Goal: Obtain resource: Download file/media

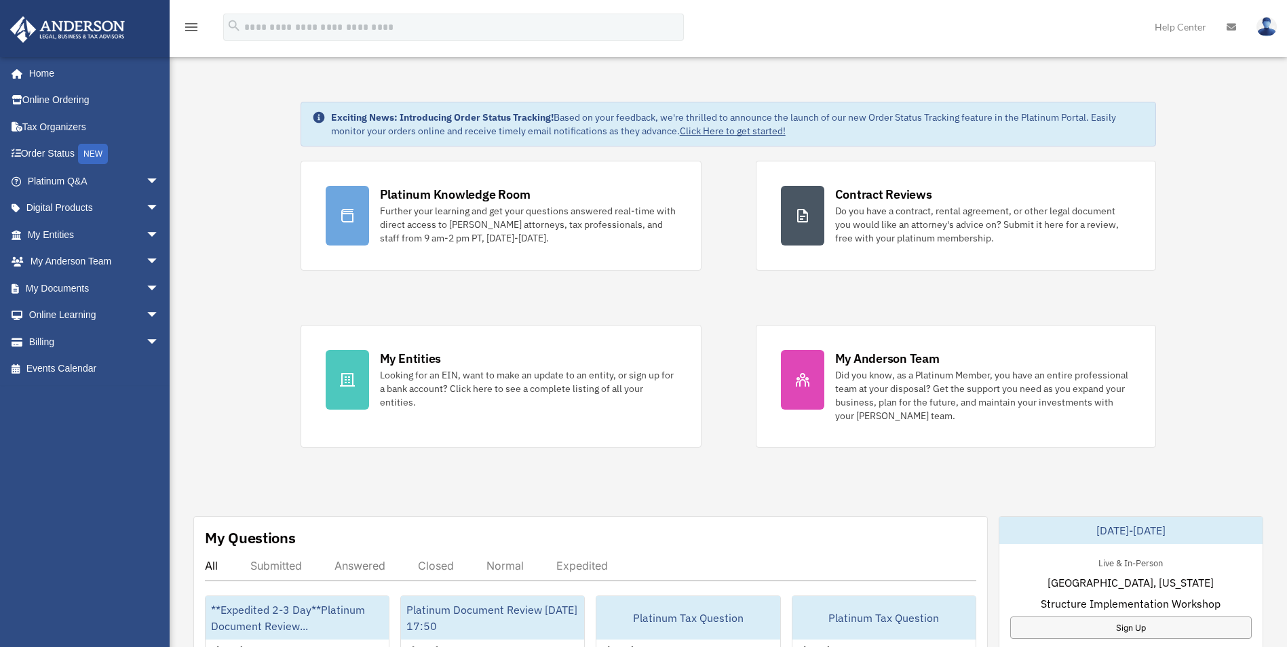
click at [146, 288] on span "arrow_drop_down" at bounding box center [159, 289] width 27 height 28
click at [53, 316] on link "Box" at bounding box center [99, 315] width 161 height 27
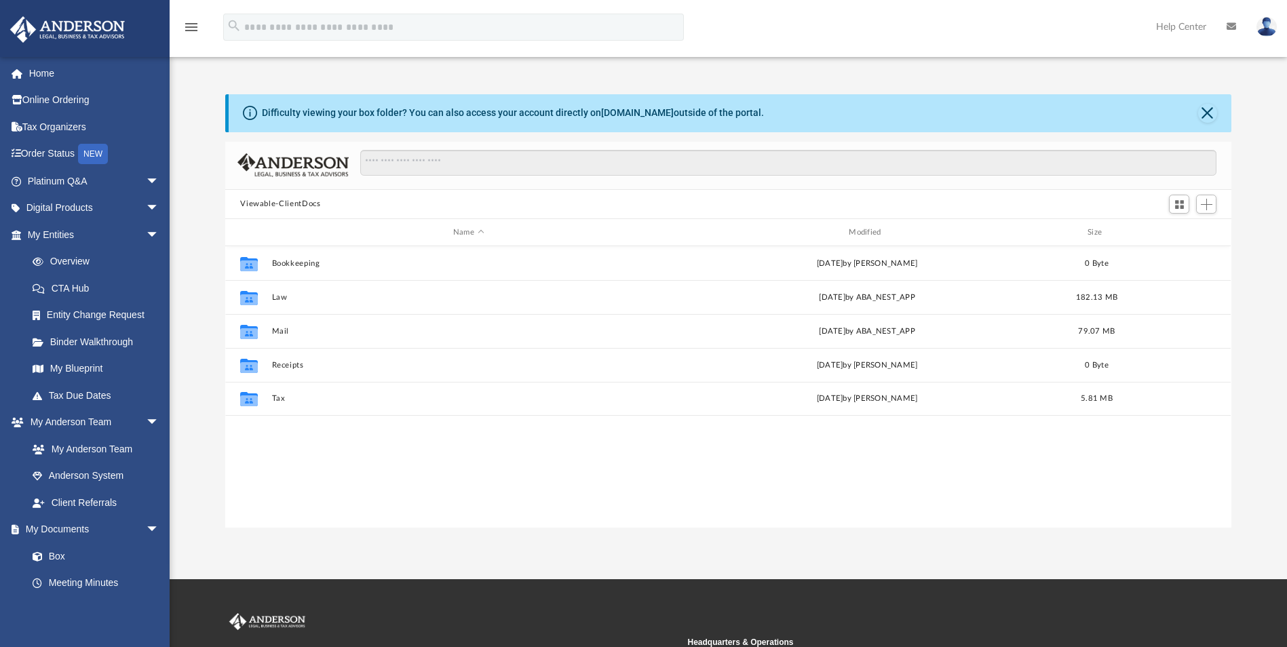
scroll to position [299, 996]
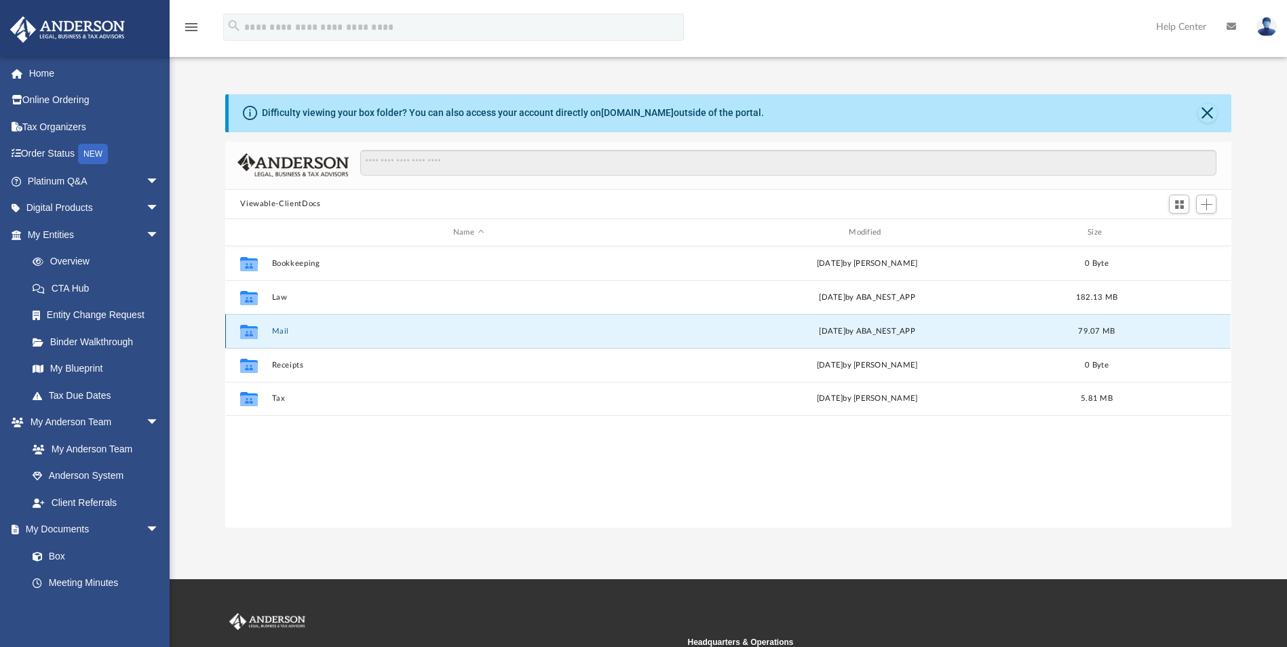
click at [277, 328] on button "Mail" at bounding box center [468, 331] width 393 height 9
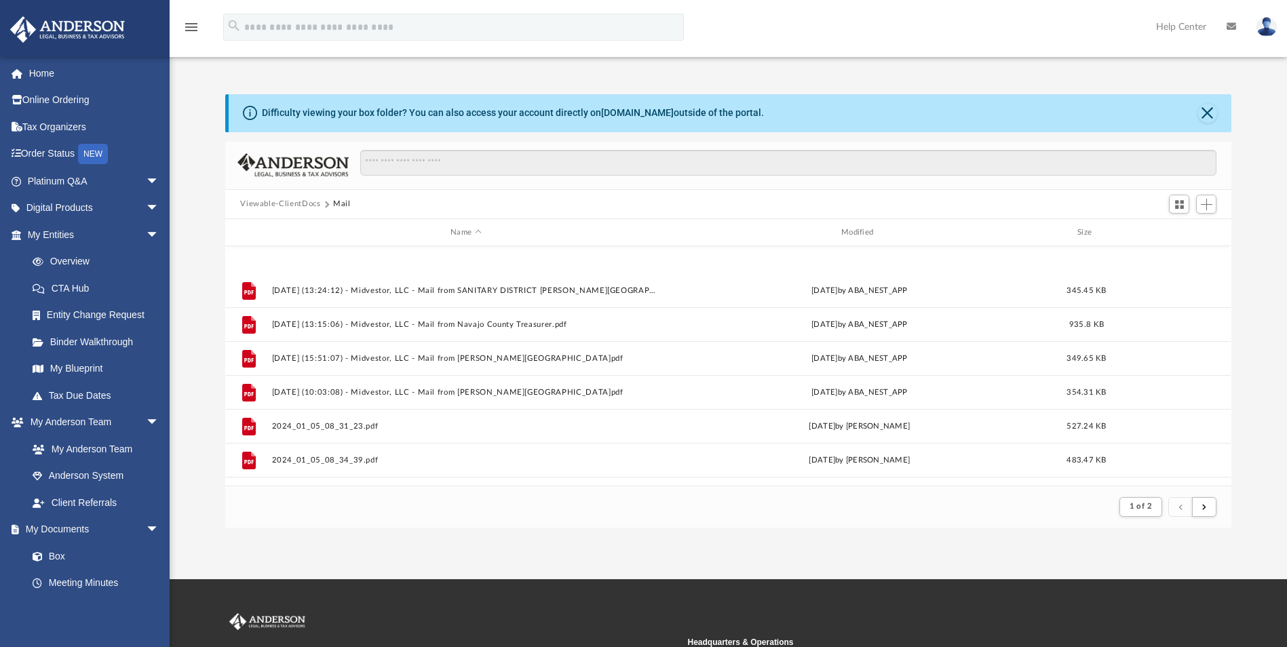
scroll to position [1457, 0]
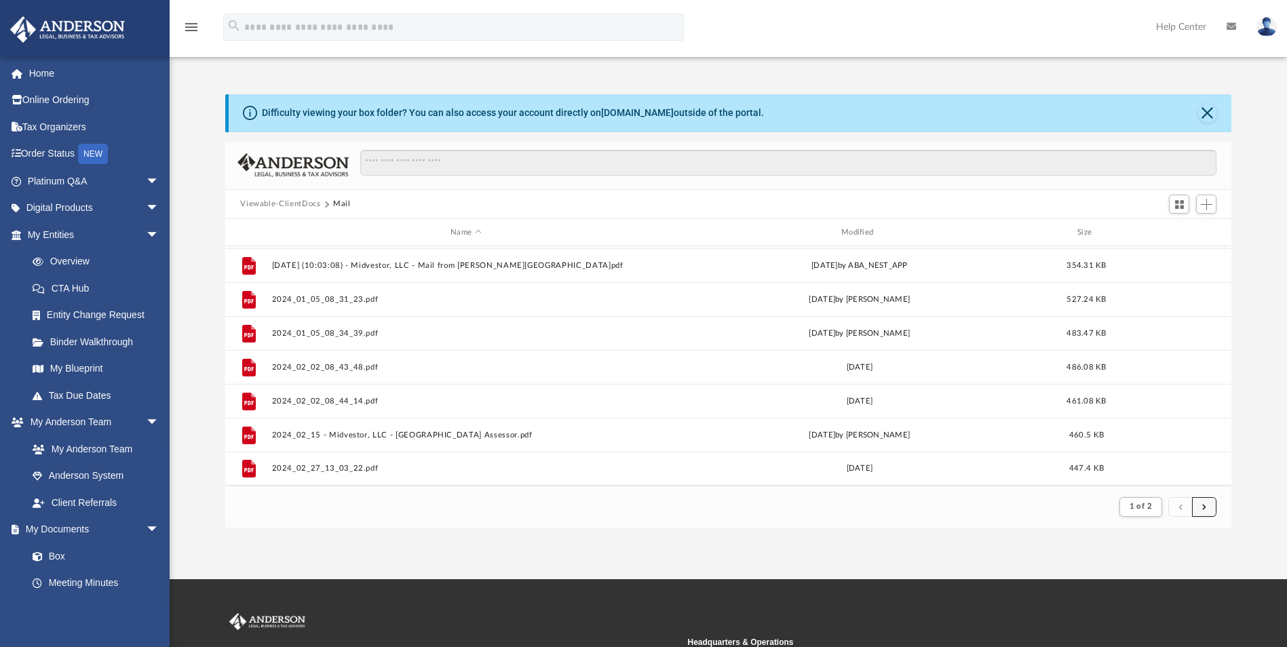
click at [1209, 504] on button "submit" at bounding box center [1204, 507] width 24 height 20
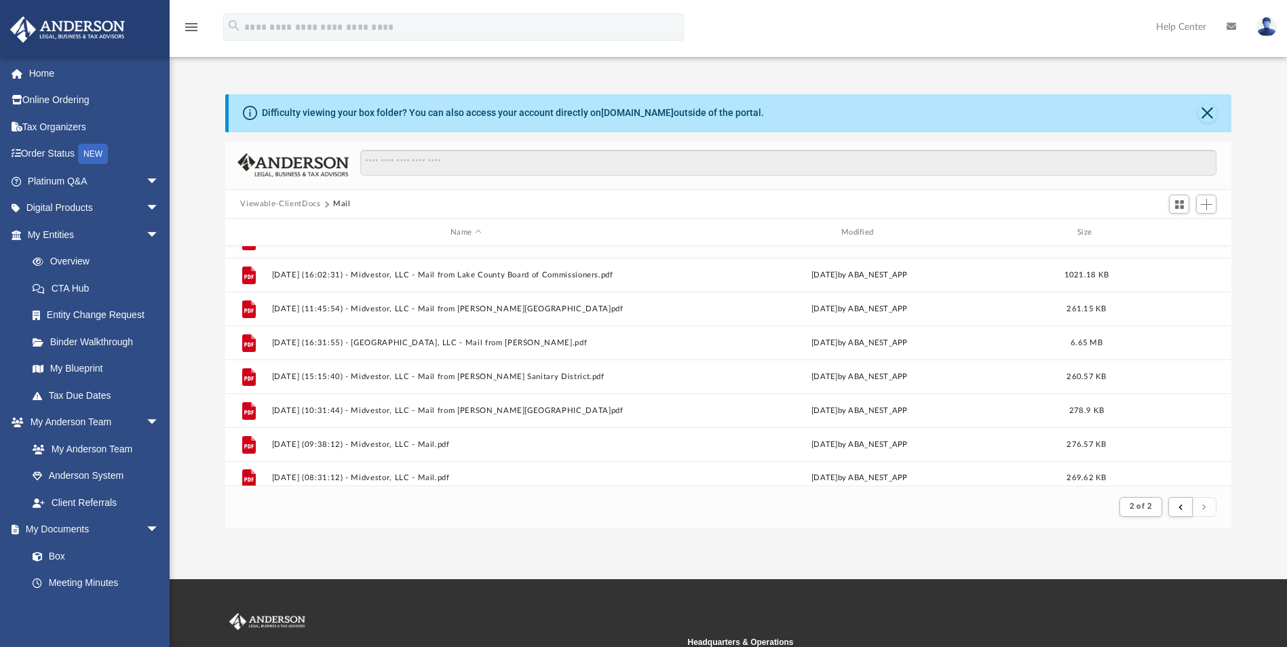
scroll to position [1253, 0]
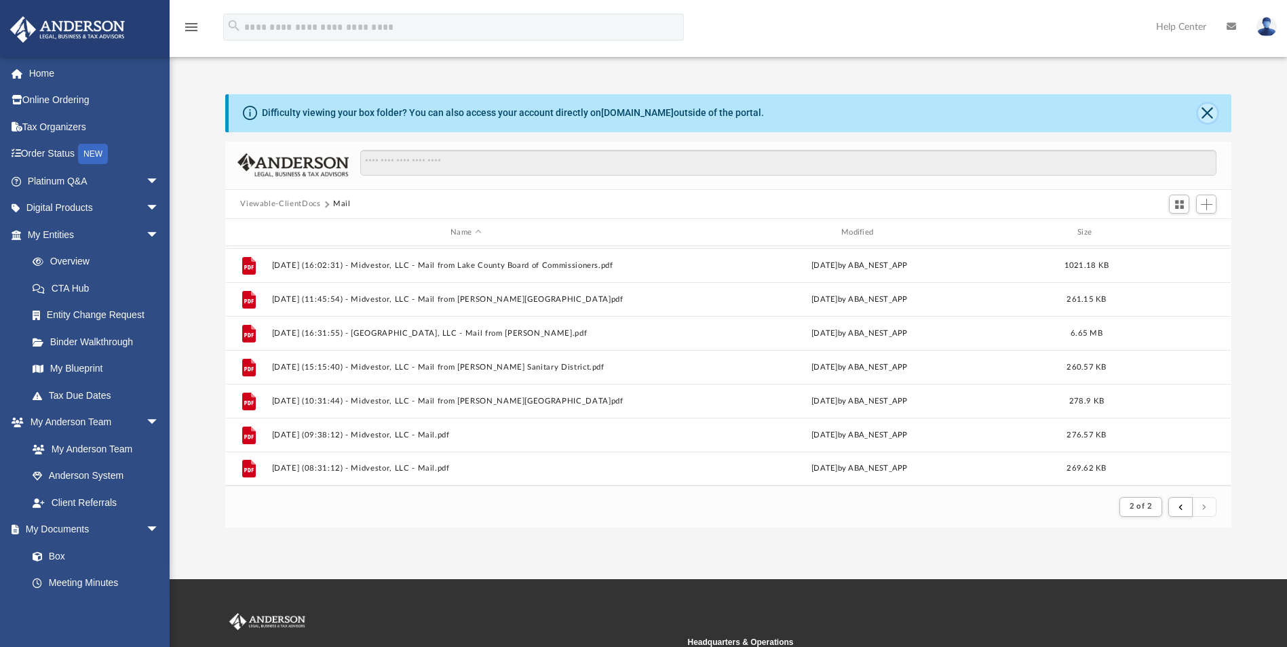
click at [1210, 107] on button "Close" at bounding box center [1207, 113] width 19 height 19
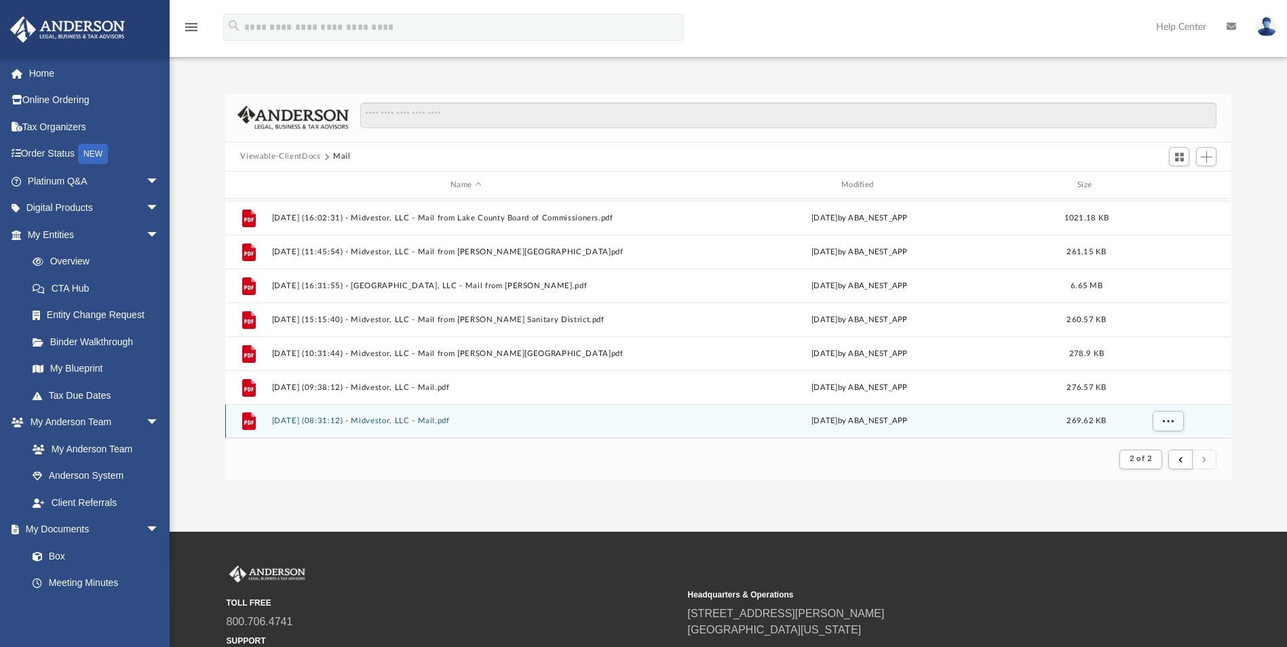
click at [356, 421] on button "2025.09.19 (08:31:12) - Midvestor, LLC - Mail.pdf" at bounding box center [466, 421] width 388 height 9
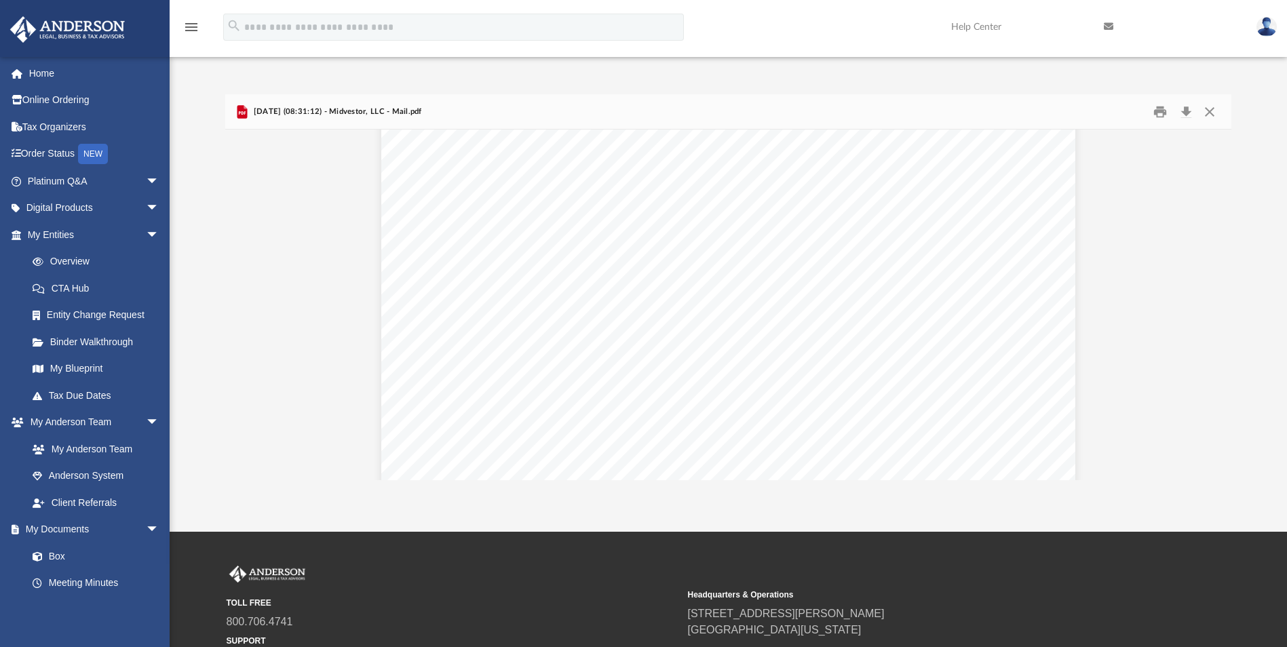
scroll to position [204, 0]
click at [1186, 109] on button "Download" at bounding box center [1186, 111] width 24 height 21
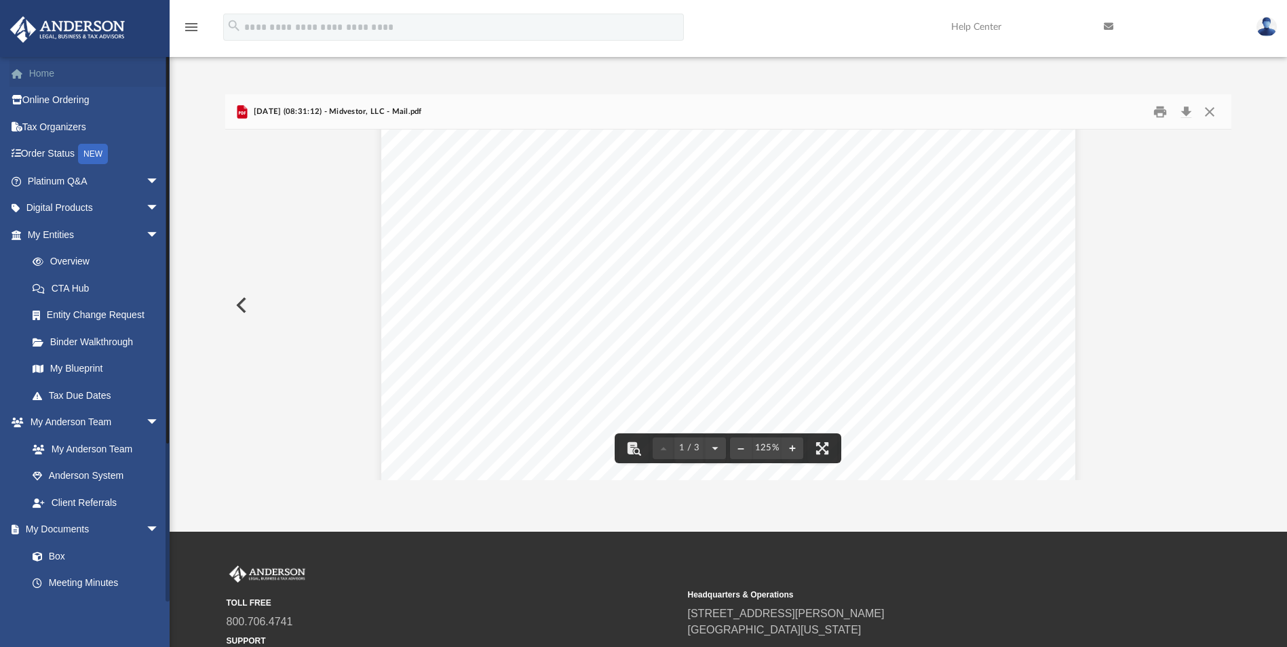
click at [35, 73] on link "Home" at bounding box center [95, 73] width 170 height 27
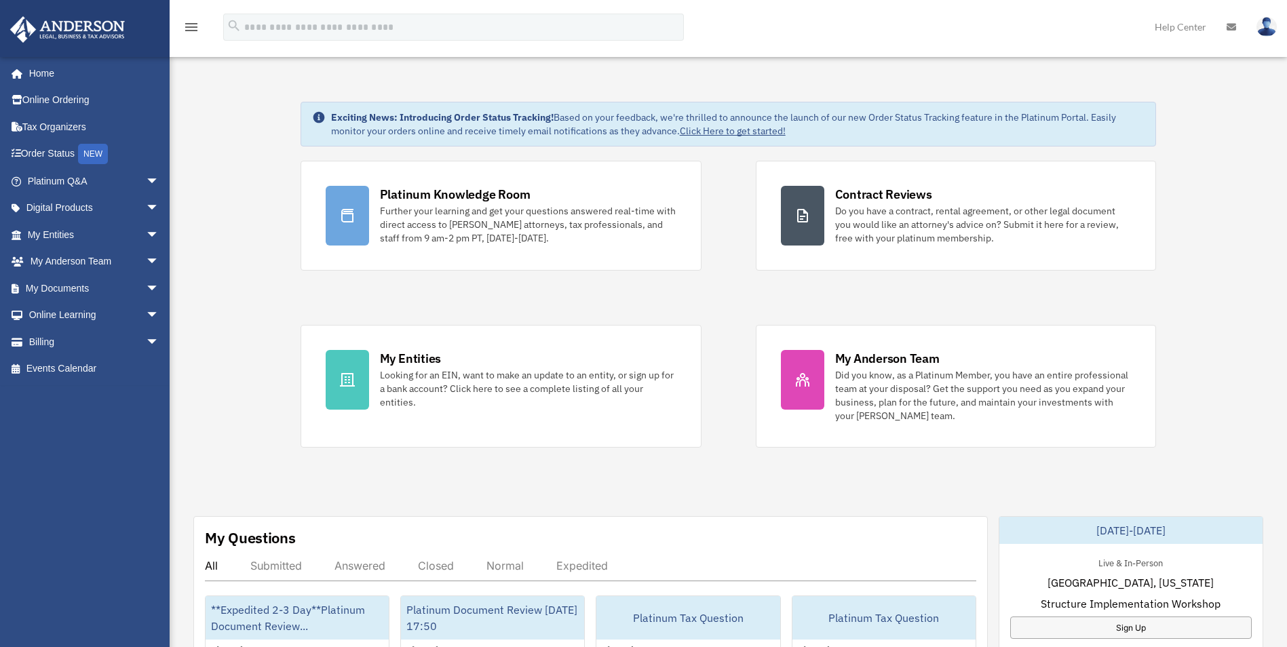
click at [191, 24] on icon "menu" at bounding box center [191, 27] width 16 height 16
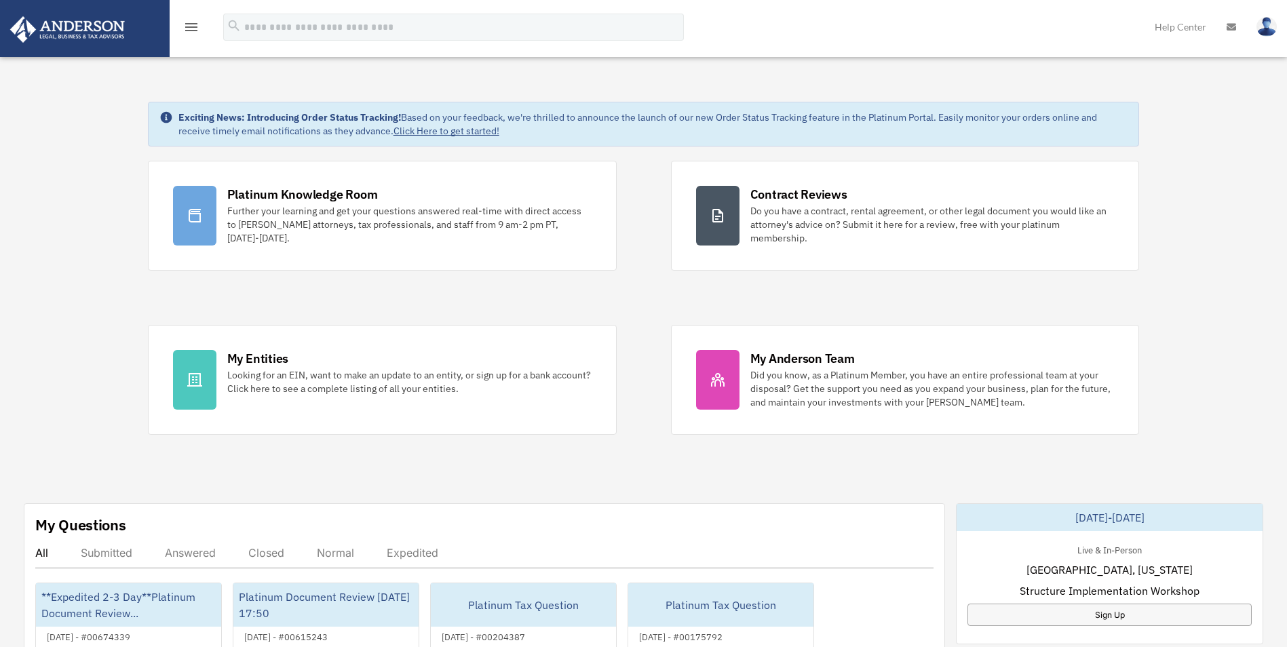
click at [191, 24] on icon "menu" at bounding box center [191, 27] width 16 height 16
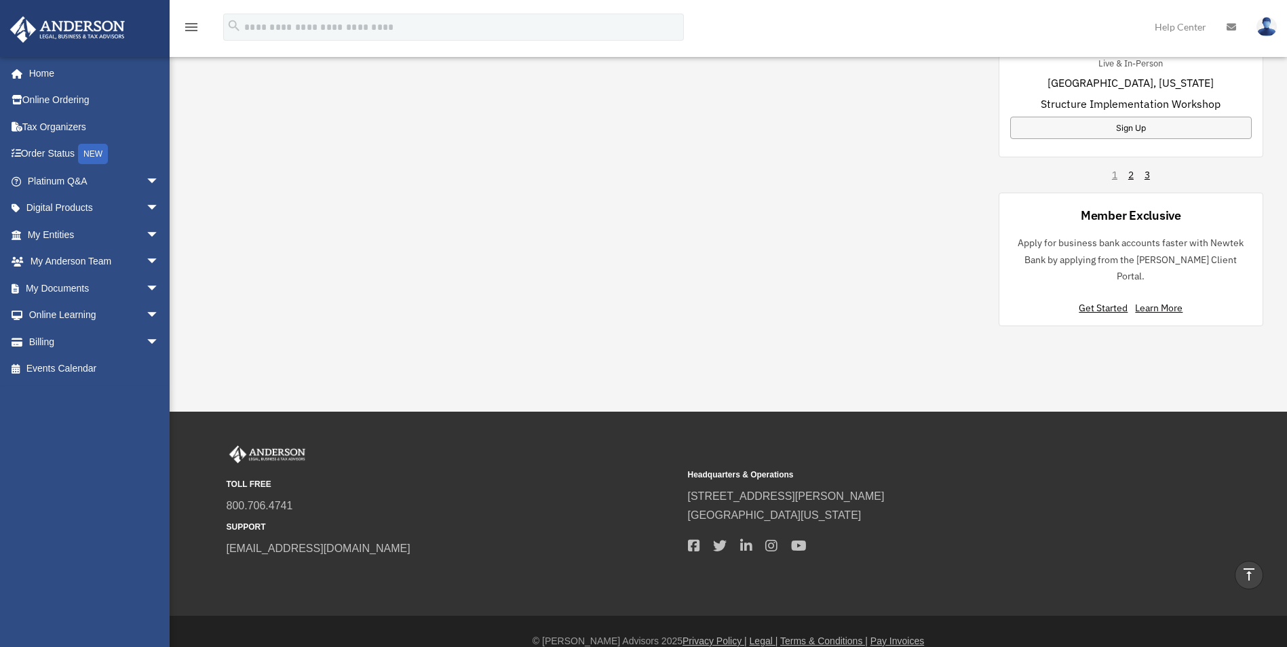
scroll to position [959, 0]
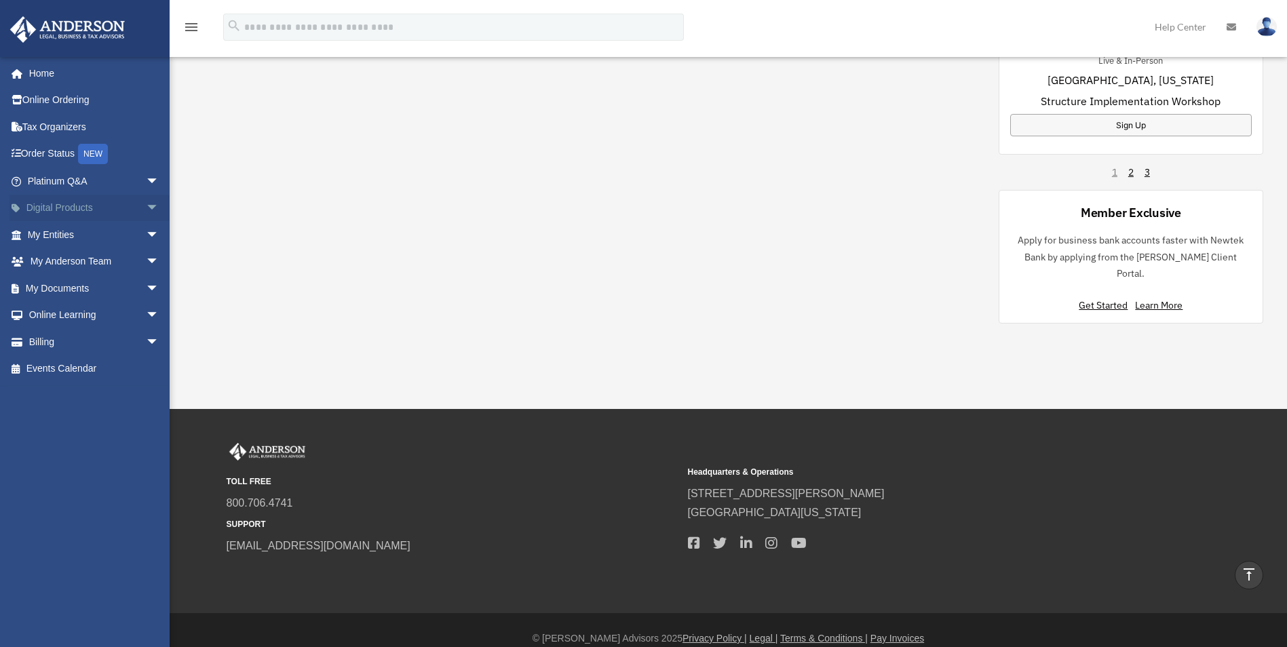
click at [147, 207] on span "arrow_drop_down" at bounding box center [159, 209] width 27 height 28
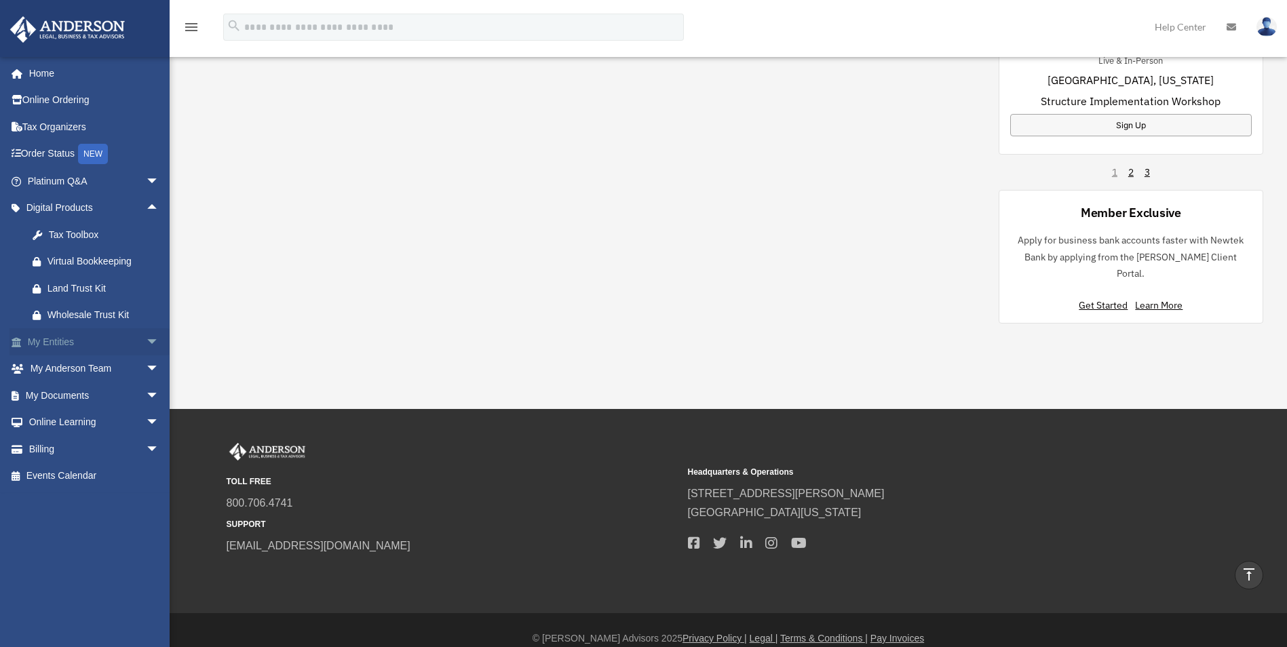
click at [146, 337] on span "arrow_drop_down" at bounding box center [159, 342] width 27 height 28
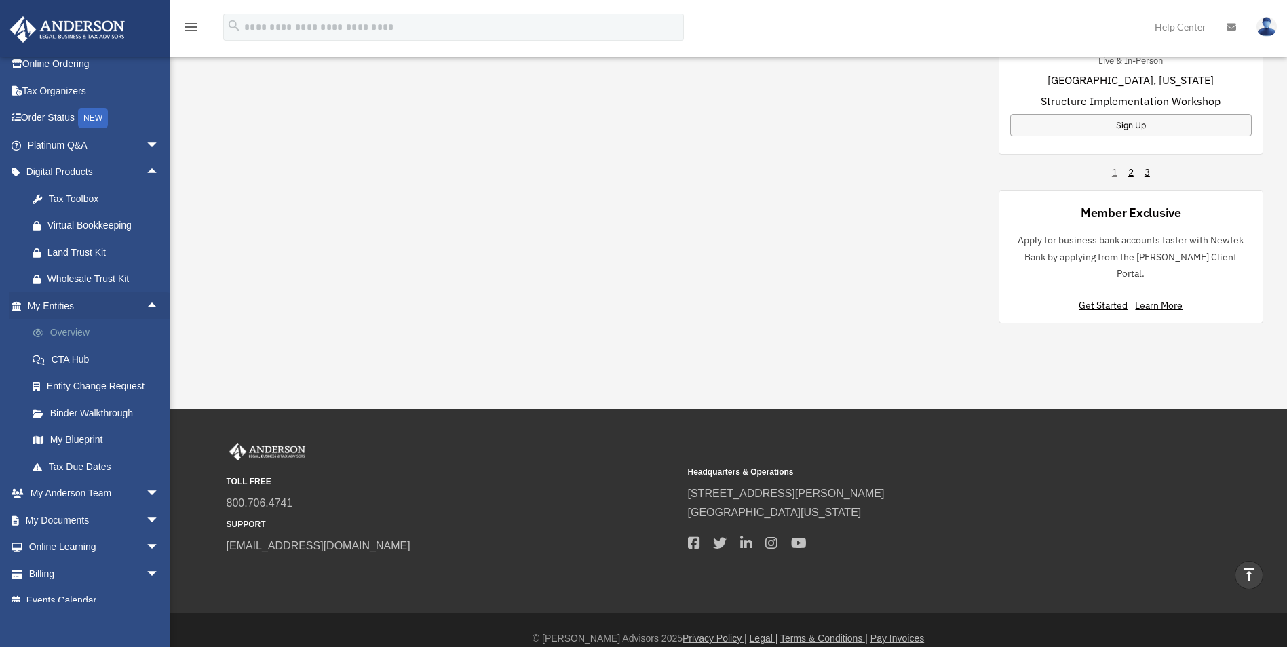
scroll to position [52, 0]
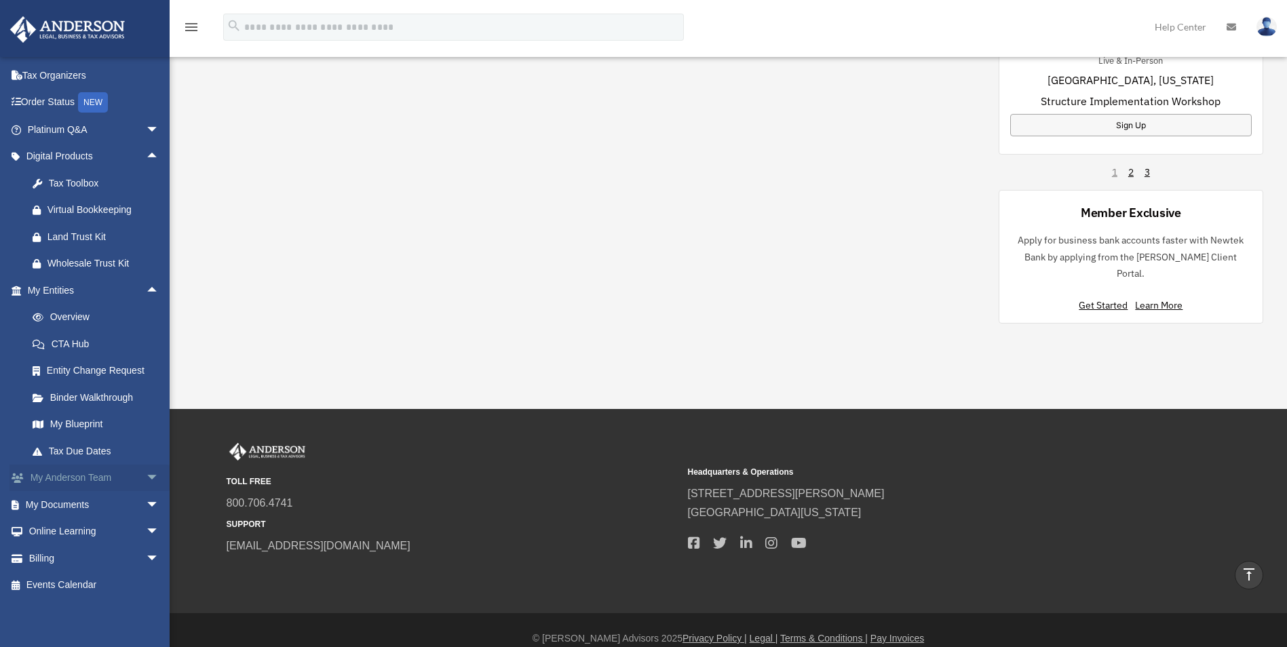
click at [146, 475] on span "arrow_drop_down" at bounding box center [159, 479] width 27 height 28
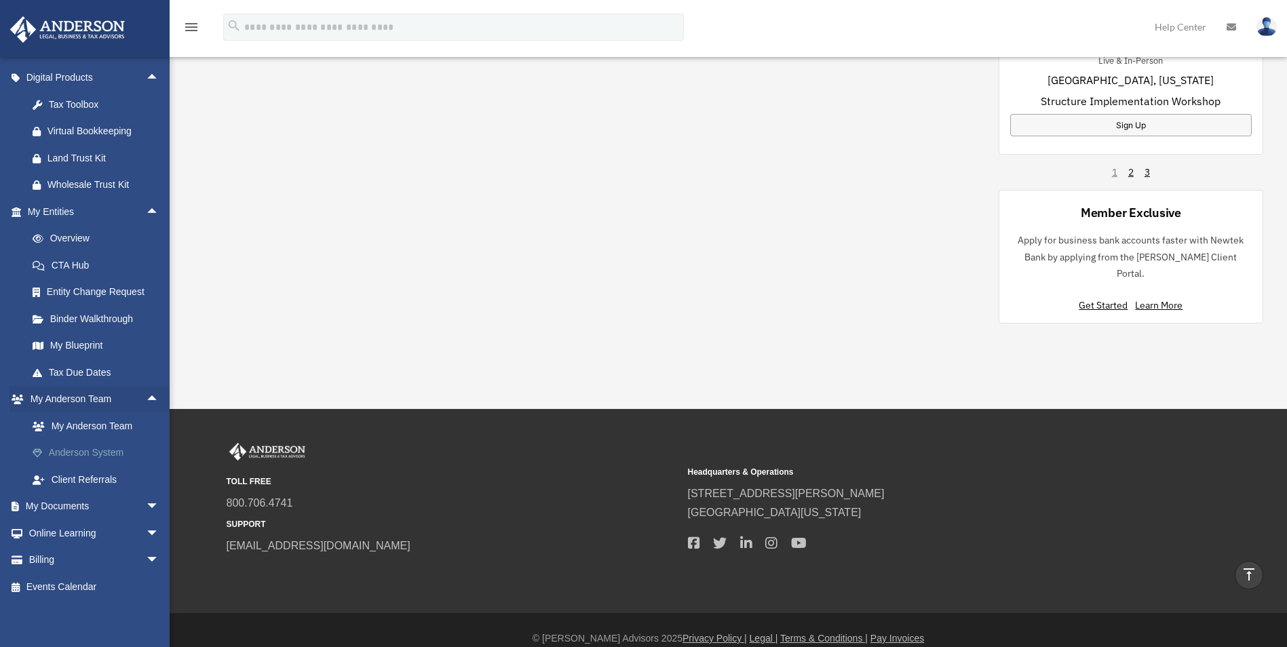
scroll to position [132, 0]
click at [146, 502] on span "arrow_drop_down" at bounding box center [159, 505] width 27 height 28
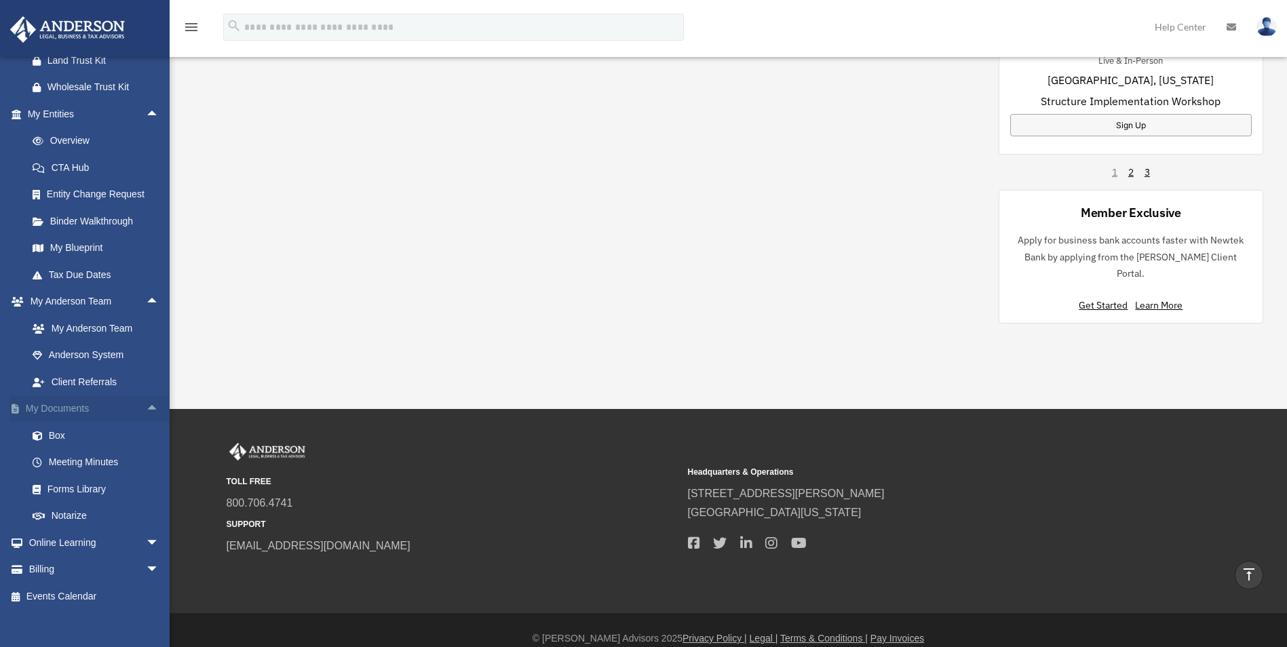
scroll to position [240, 0]
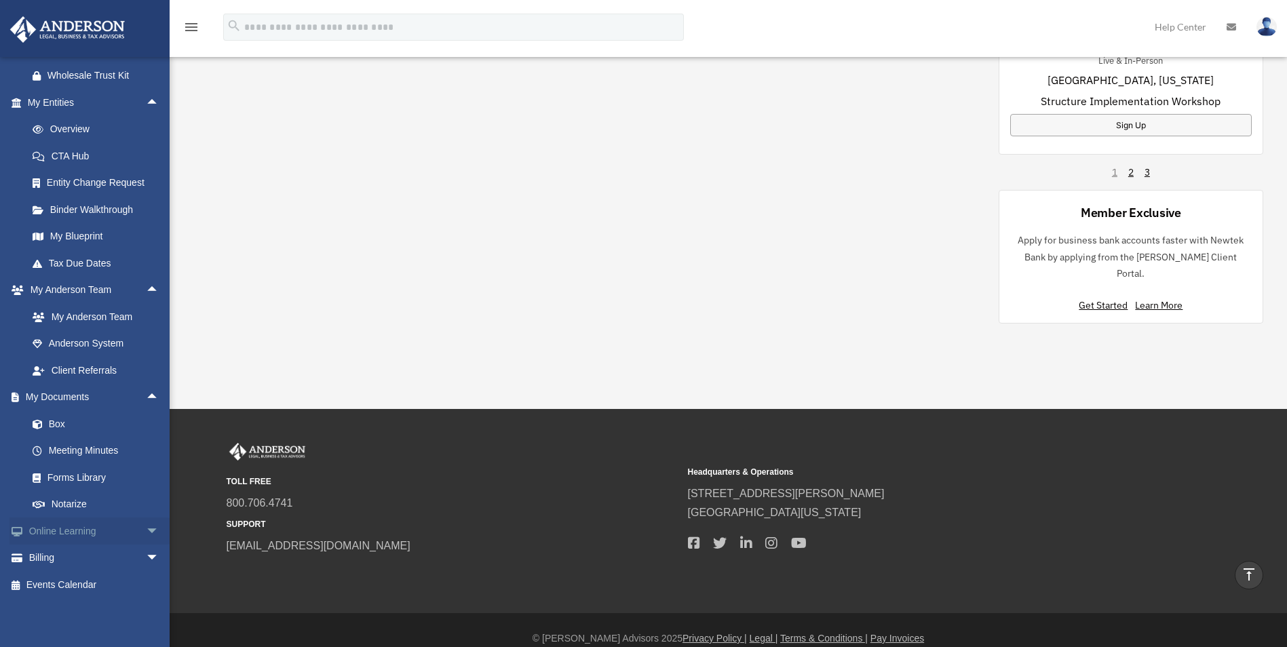
click at [146, 530] on span "arrow_drop_down" at bounding box center [159, 532] width 27 height 28
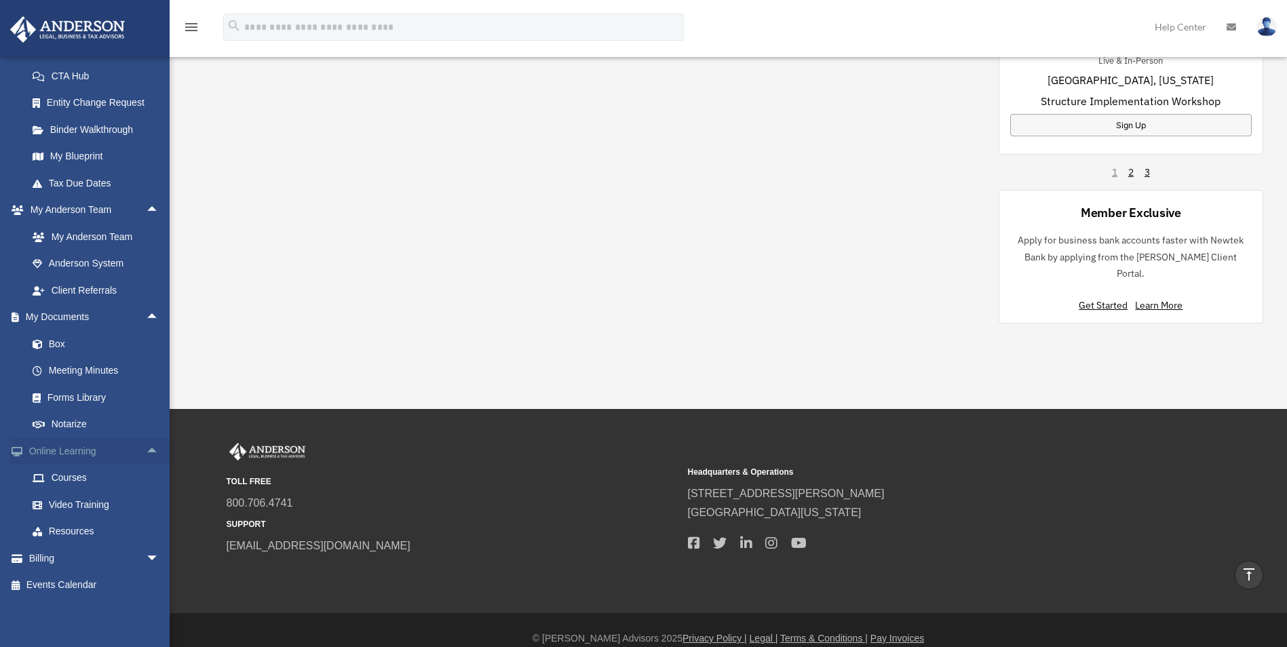
click at [55, 452] on link "Online Learning arrow_drop_up" at bounding box center [95, 451] width 170 height 27
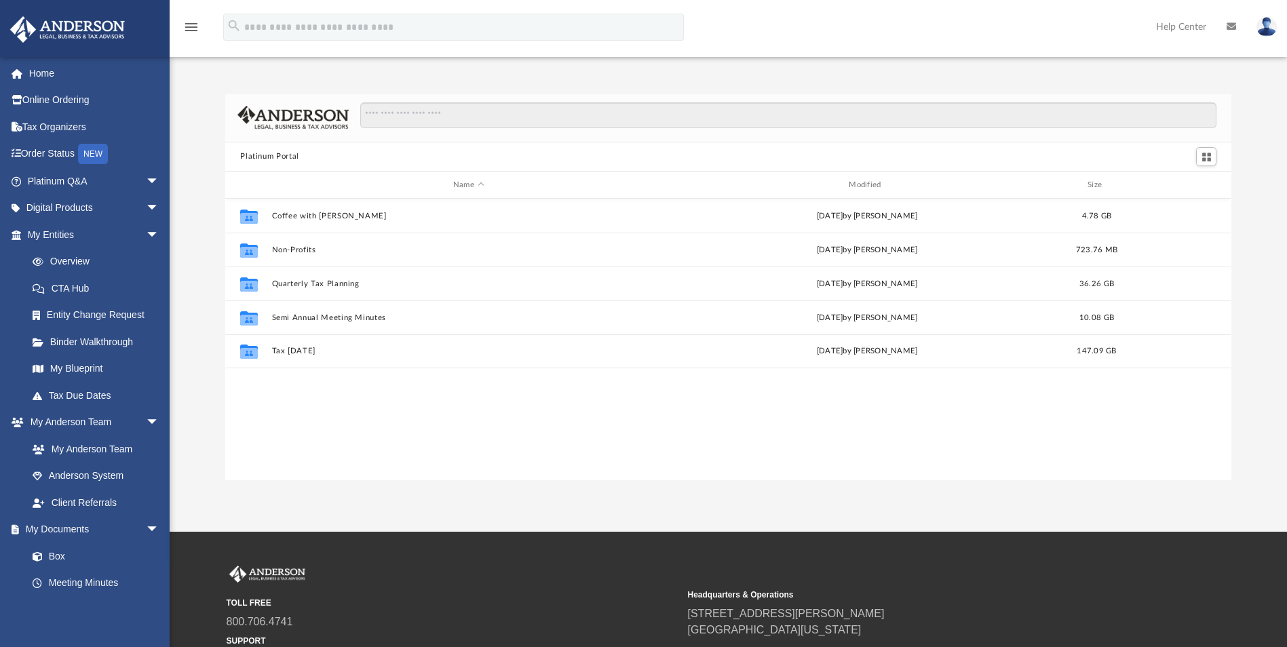
scroll to position [299, 996]
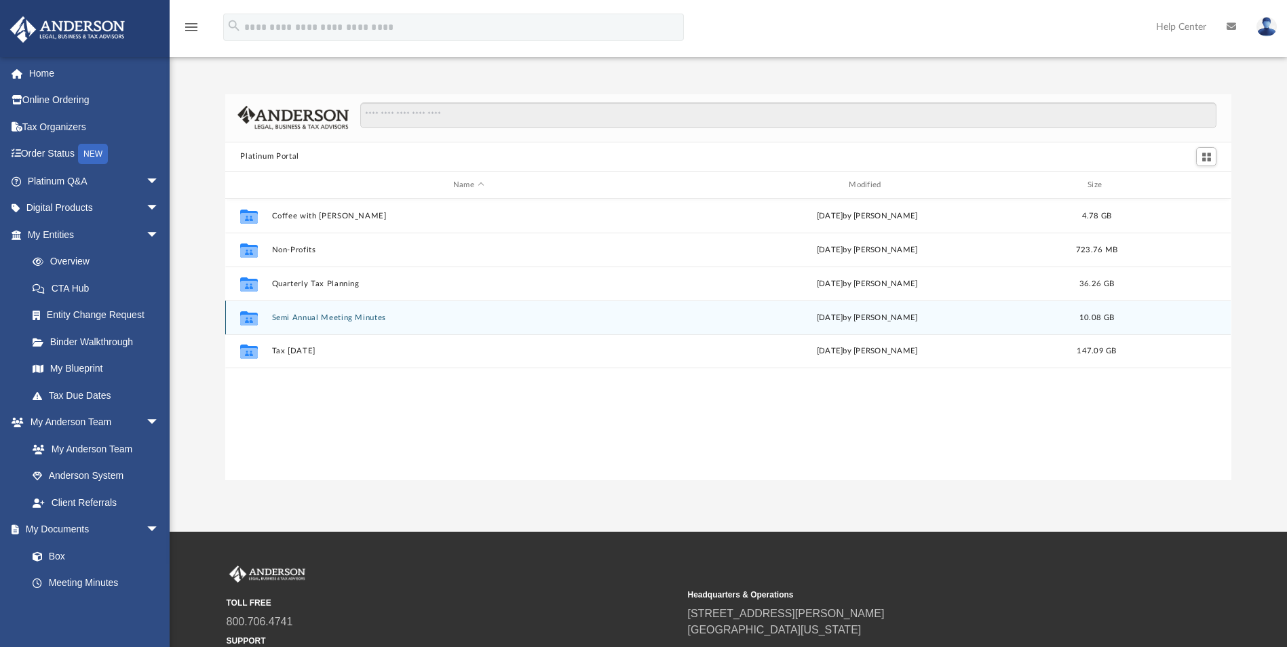
click at [332, 316] on button "Semi Annual Meeting Minutes" at bounding box center [468, 318] width 393 height 9
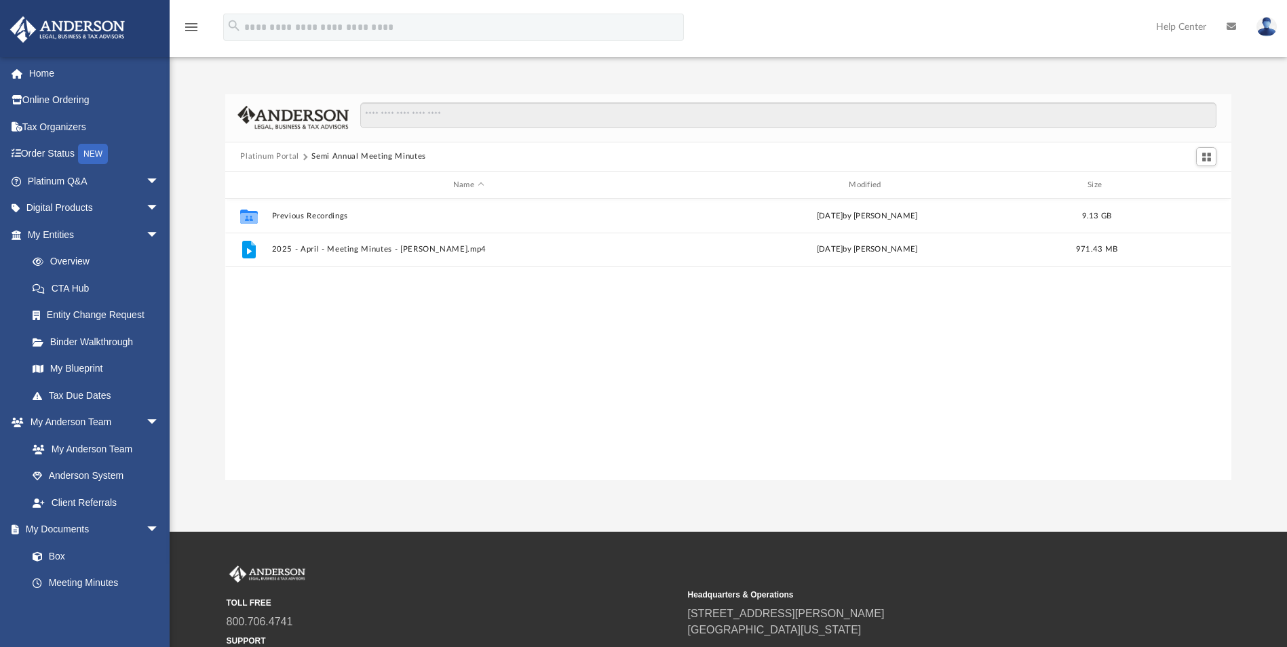
click at [1272, 21] on img at bounding box center [1267, 27] width 20 height 20
click at [1013, 117] on link "Logout" at bounding box center [1064, 119] width 136 height 28
